Goal: Information Seeking & Learning: Learn about a topic

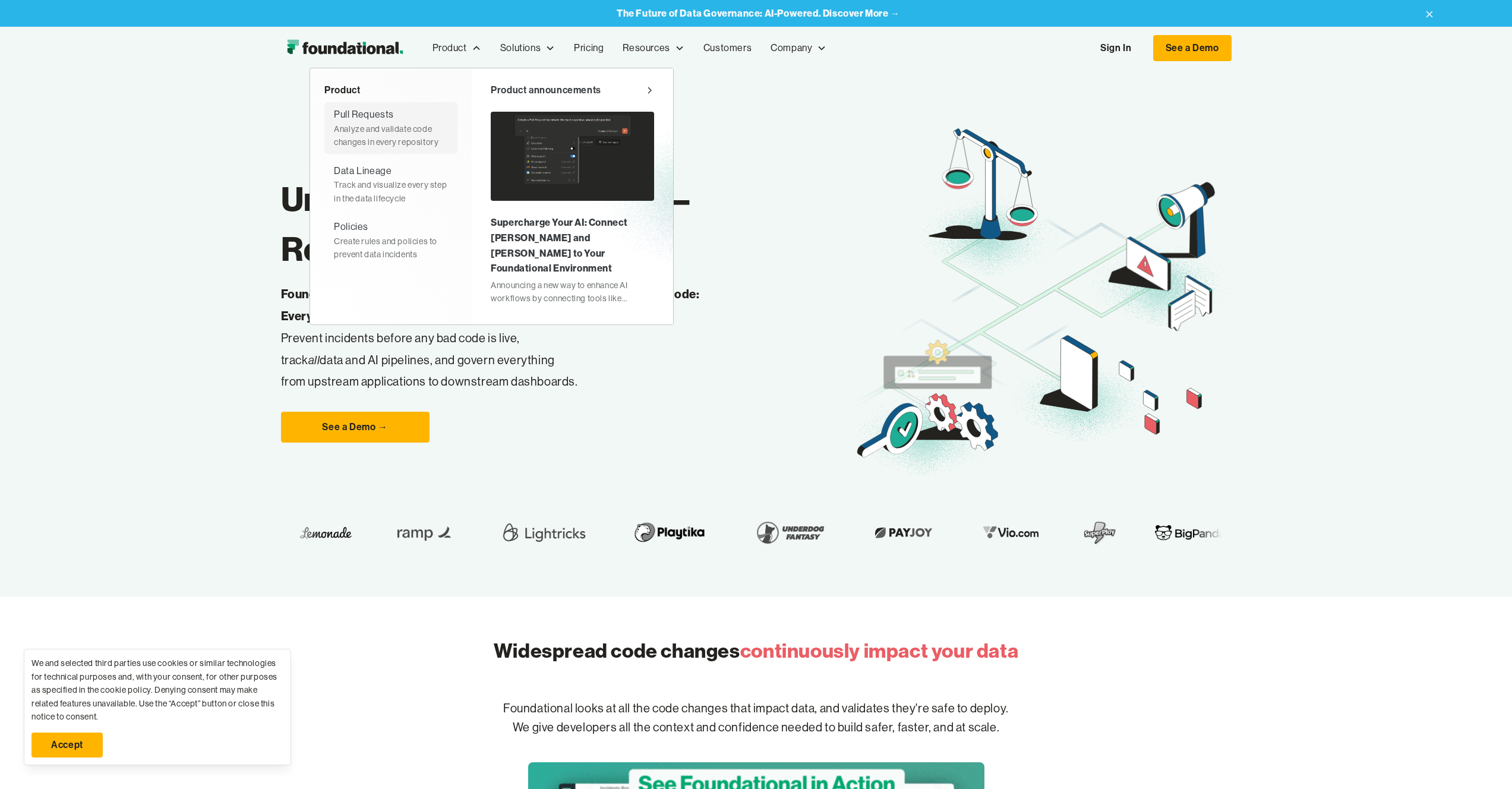
click at [401, 116] on div "Pull Requests Analyze and validate code changes in every repository" at bounding box center [391, 127] width 114 height 42
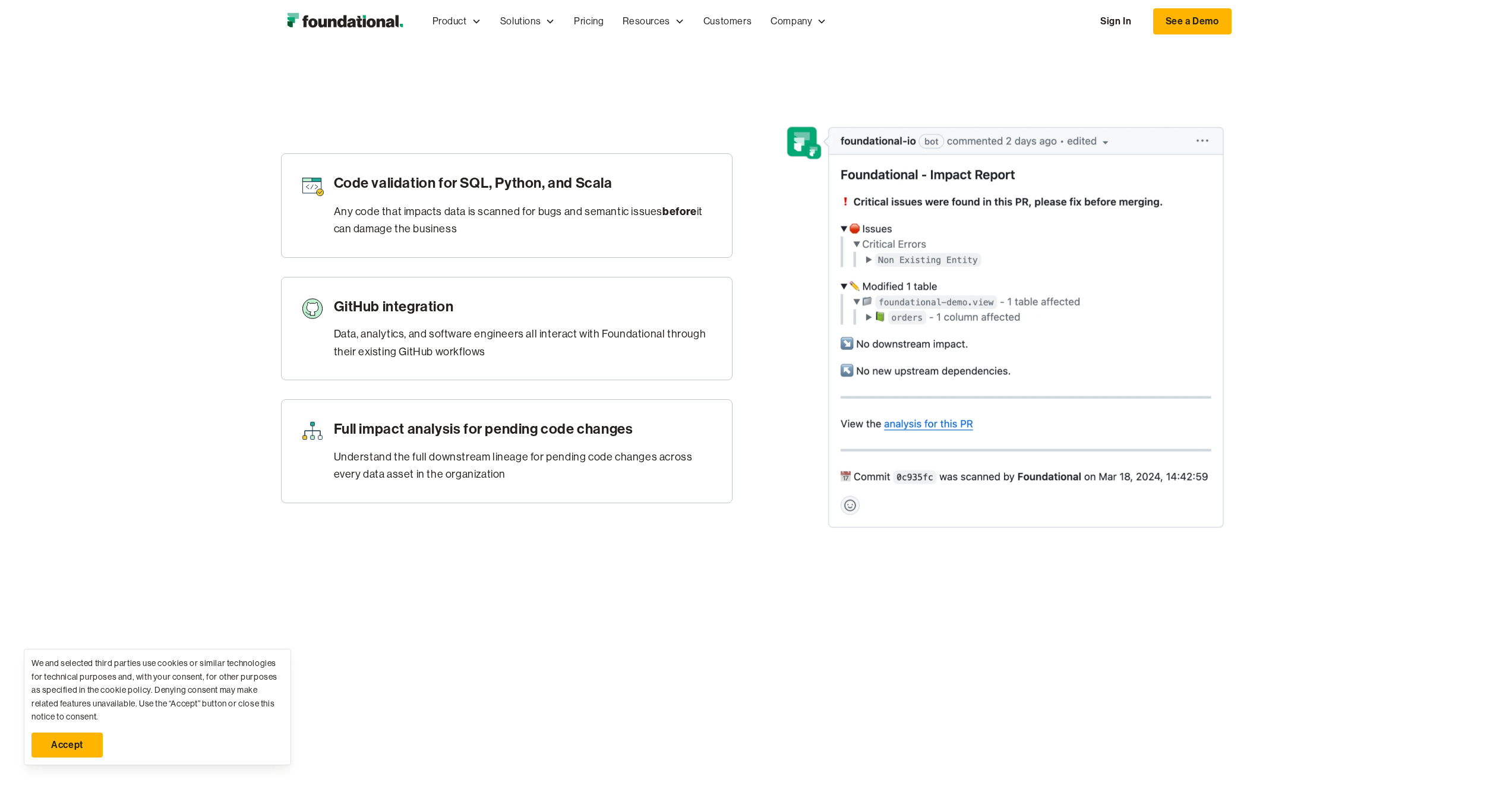
scroll to position [910, 0]
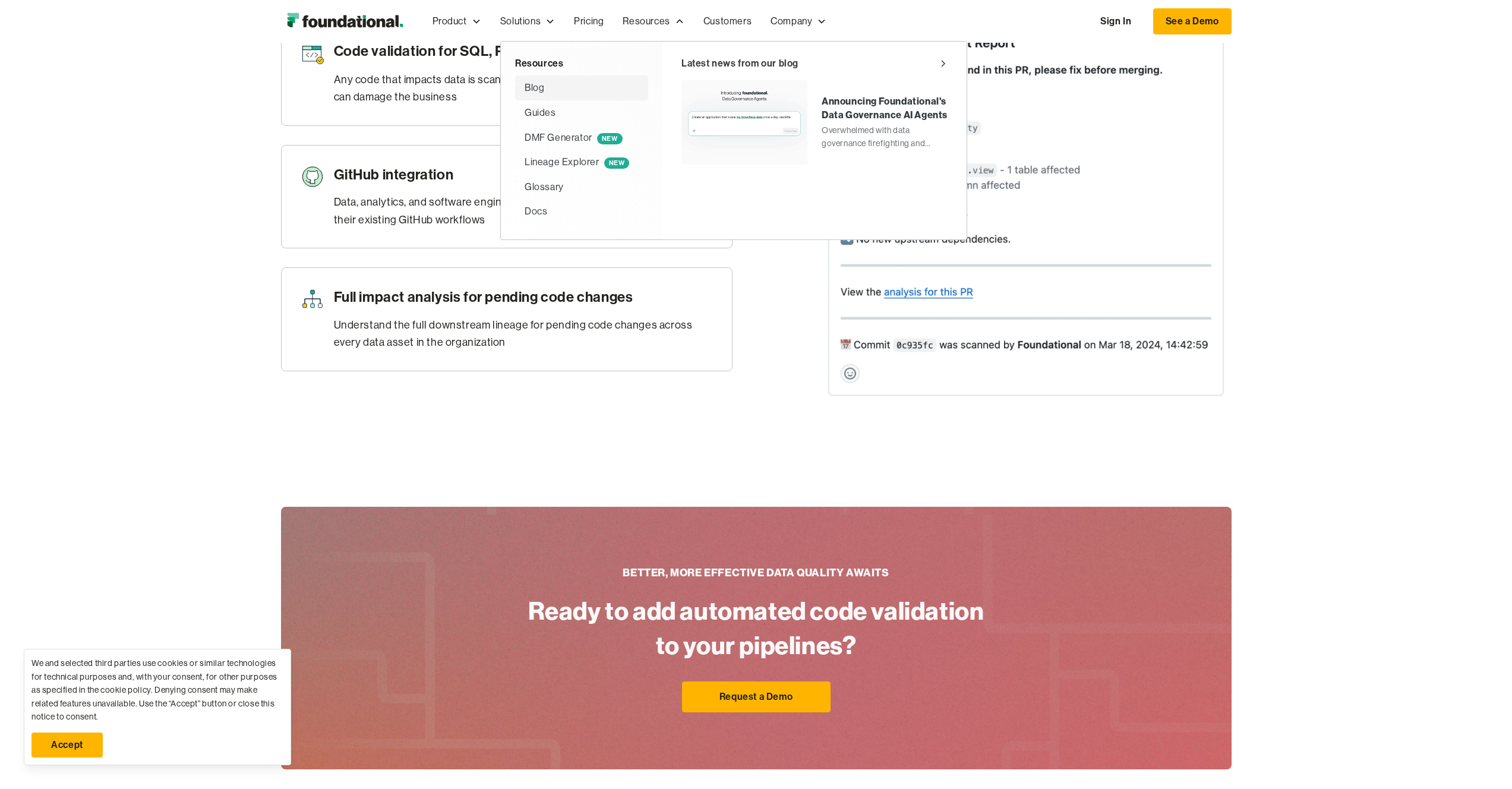
click at [546, 86] on div "Blog" at bounding box center [581, 87] width 114 height 15
